Goal: Transaction & Acquisition: Purchase product/service

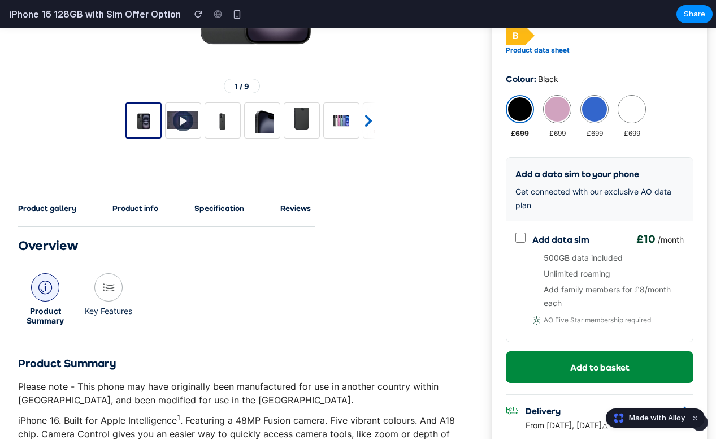
scroll to position [384, 0]
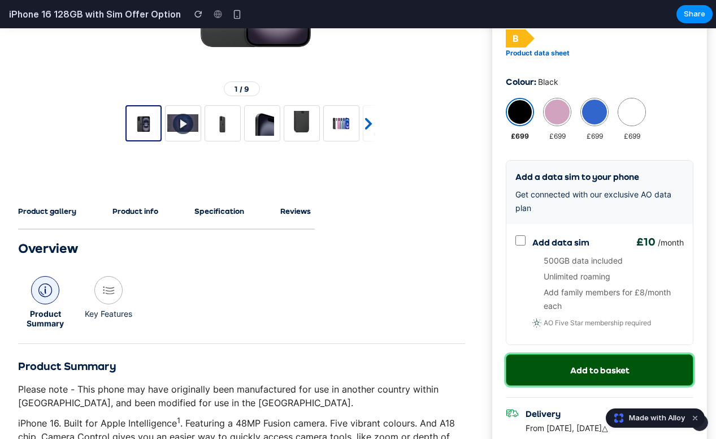
click at [550, 367] on link "Add to basket" at bounding box center [600, 370] width 188 height 32
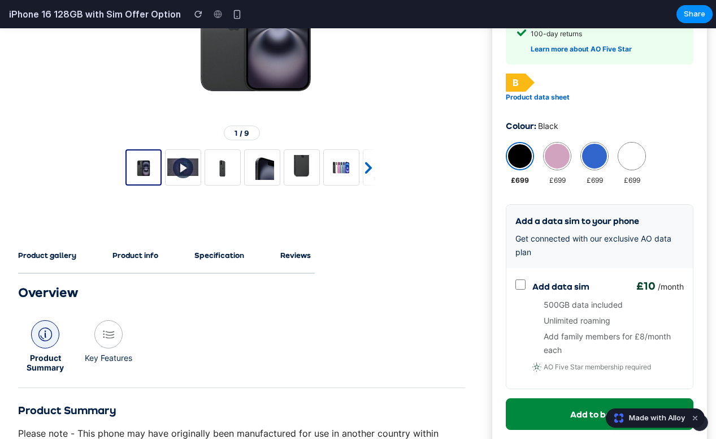
scroll to position [407, 0]
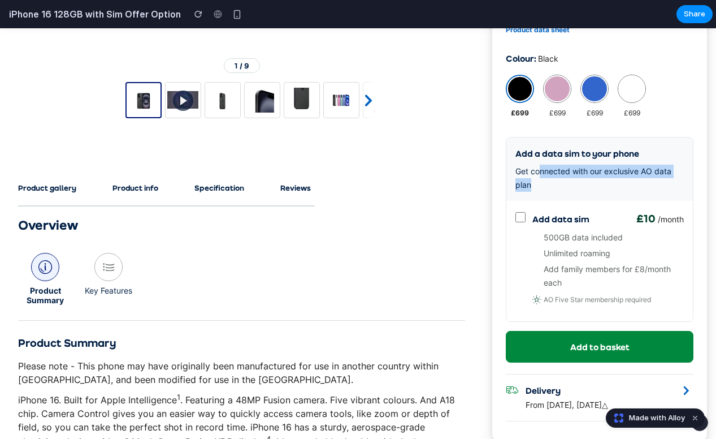
drag, startPoint x: 536, startPoint y: 174, endPoint x: 575, endPoint y: 197, distance: 45.1
click at [575, 197] on div "Add a data sim to your phone Get connected with our exclusive AO data plan" at bounding box center [599, 168] width 186 height 63
click at [544, 243] on li "500GB data included" at bounding box center [614, 238] width 140 height 14
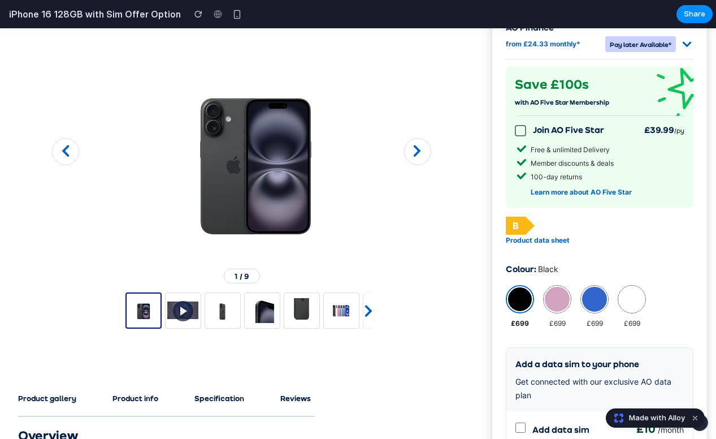
scroll to position [196, 0]
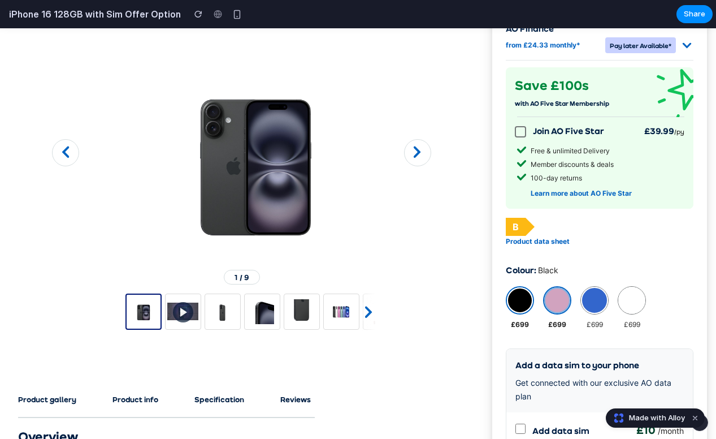
click at [547, 298] on button at bounding box center [557, 300] width 26 height 26
click at [584, 300] on button at bounding box center [595, 300] width 26 height 26
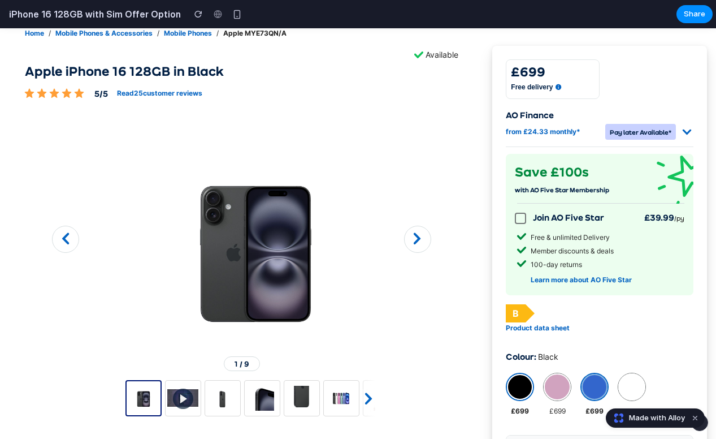
scroll to position [94, 0]
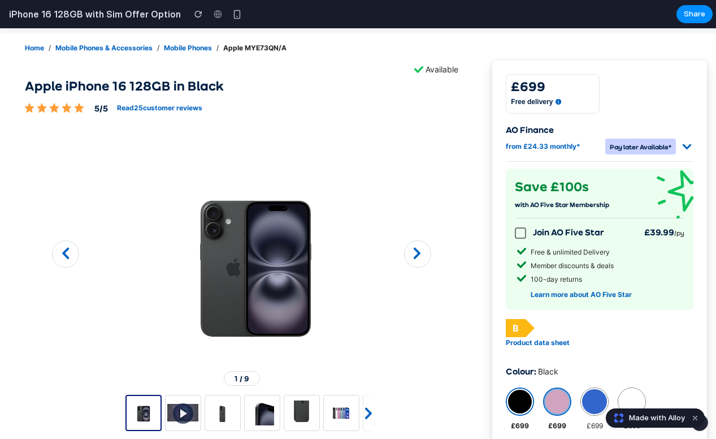
click at [550, 399] on button at bounding box center [557, 401] width 26 height 26
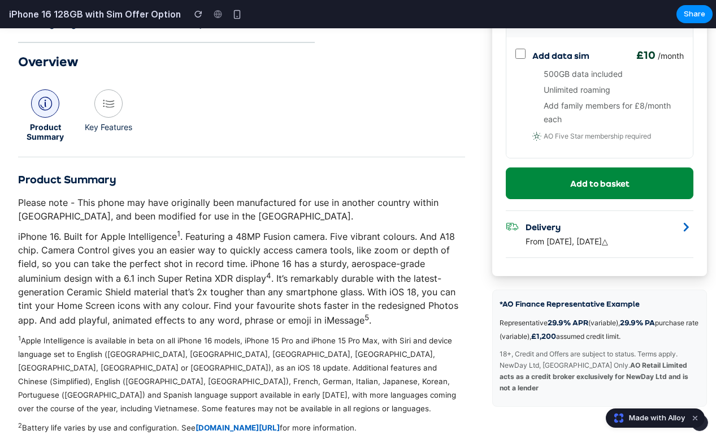
scroll to position [583, 0]
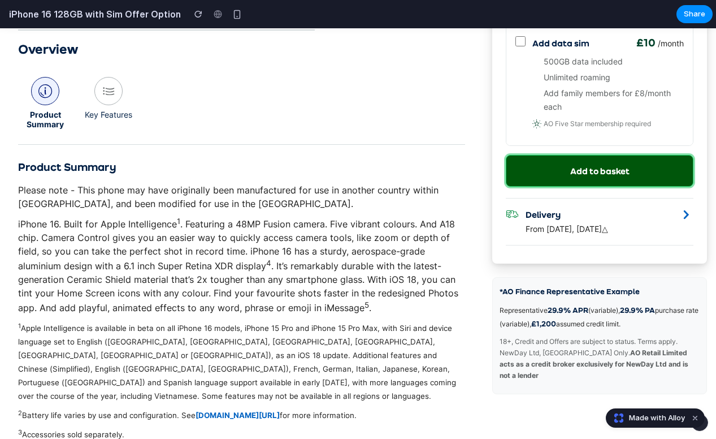
click at [590, 160] on link "Add to basket" at bounding box center [600, 171] width 188 height 32
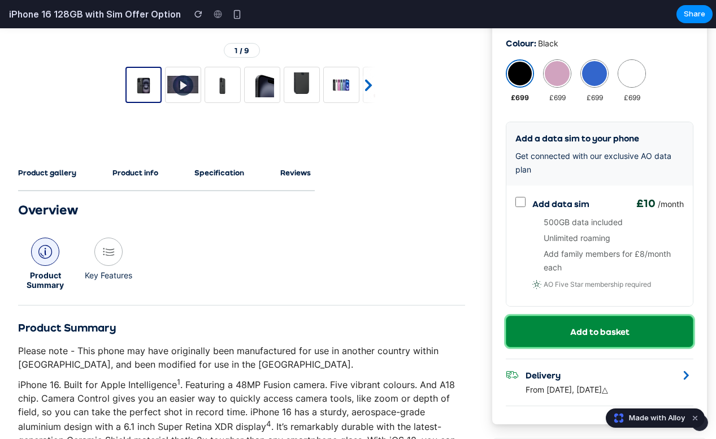
scroll to position [415, 0]
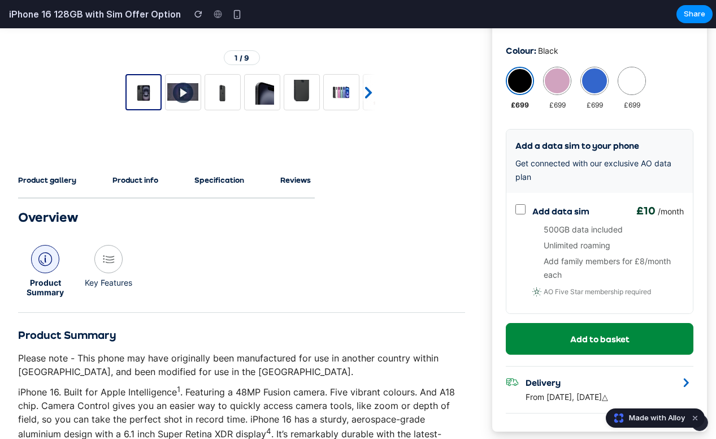
click at [578, 214] on span "Add data sim" at bounding box center [560, 211] width 57 height 14
click at [576, 251] on li "Unlimited roaming" at bounding box center [614, 245] width 140 height 14
click at [427, 262] on div "Product Summary Key Features" at bounding box center [241, 271] width 447 height 81
